Goal: Task Accomplishment & Management: Use online tool/utility

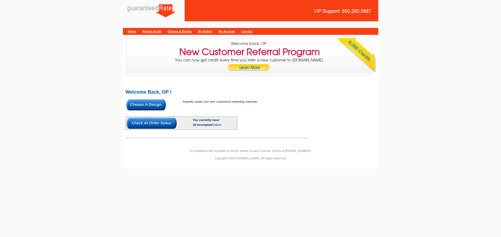
click at [160, 103] on img at bounding box center [145, 104] width 39 height 11
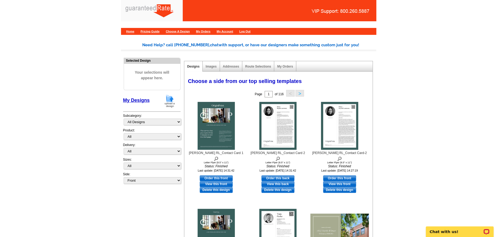
click at [173, 106] on img at bounding box center [170, 101] width 14 height 14
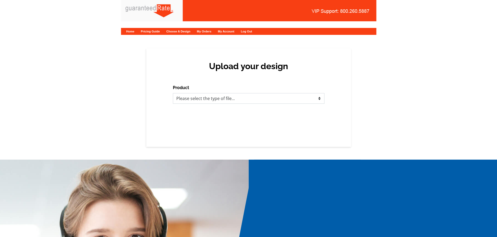
click at [191, 103] on select "Please select the type of file... Postcards Calendars Business Cards Letters an…" at bounding box center [249, 98] width 152 height 11
select select "1"
click at [173, 93] on select "Please select the type of file... Postcards Calendars Business Cards Letters an…" at bounding box center [249, 98] width 152 height 11
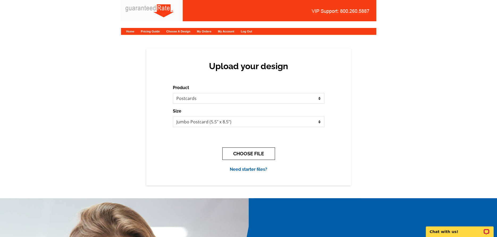
click at [247, 156] on button "CHOOSE FILE" at bounding box center [248, 153] width 53 height 13
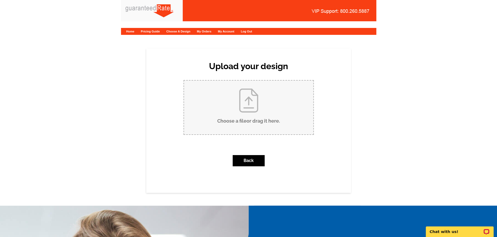
click at [244, 115] on input "Choose a file or drag it here ." at bounding box center [248, 108] width 129 height 54
